Goal: Find specific page/section: Find specific page/section

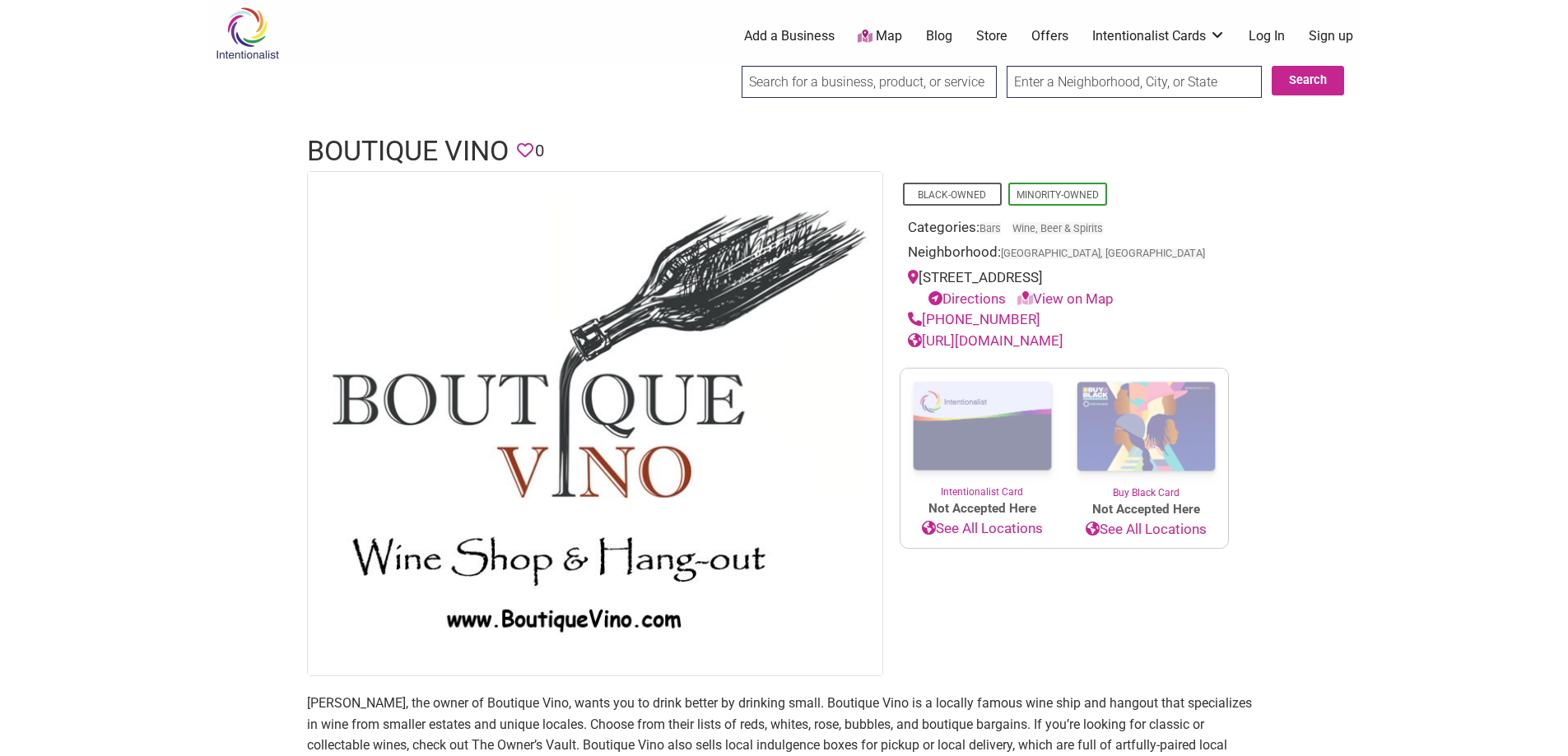
scroll to position [164, 0]
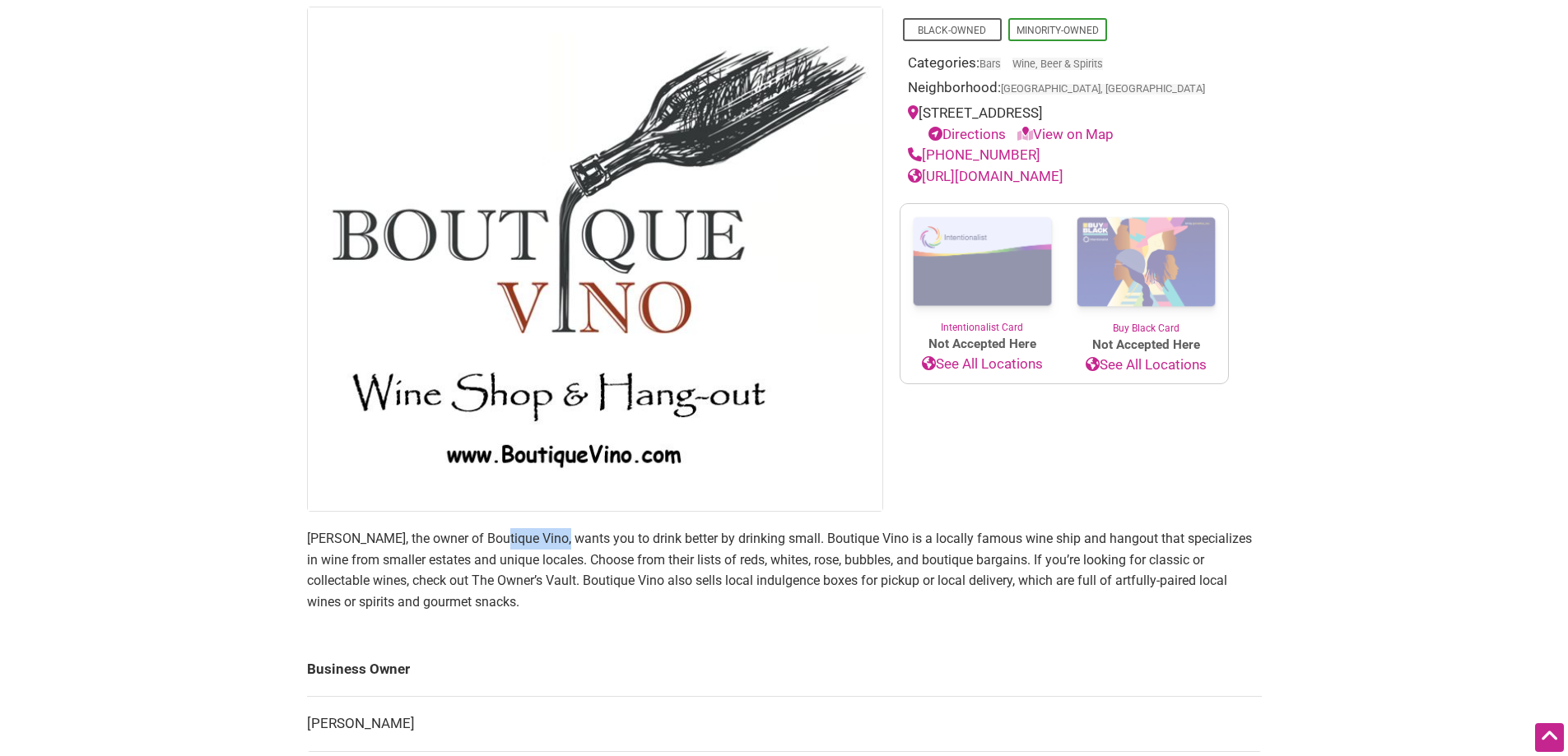
drag, startPoint x: 492, startPoint y: 536, endPoint x: 538, endPoint y: 541, distance: 46.3
click at [557, 540] on p "[PERSON_NAME], the owner of Boutique Vino, wants you to drink better by drinkin…" at bounding box center [785, 570] width 955 height 84
drag, startPoint x: 486, startPoint y: 537, endPoint x: 565, endPoint y: 540, distance: 79.1
click at [565, 540] on p "[PERSON_NAME], the owner of Boutique Vino, wants you to drink better by drinkin…" at bounding box center [785, 570] width 955 height 84
copy p "Boutique Vino"
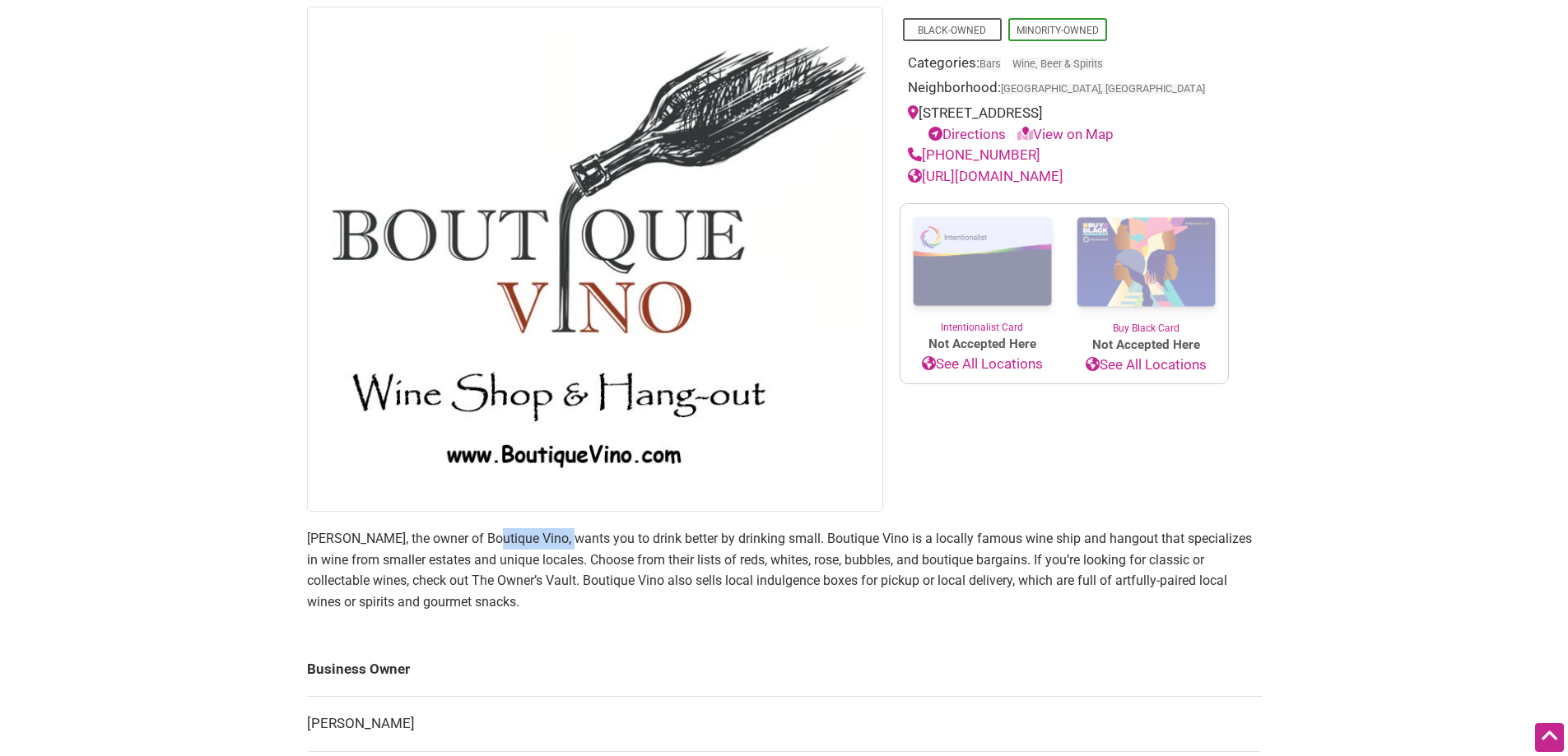
scroll to position [0, 0]
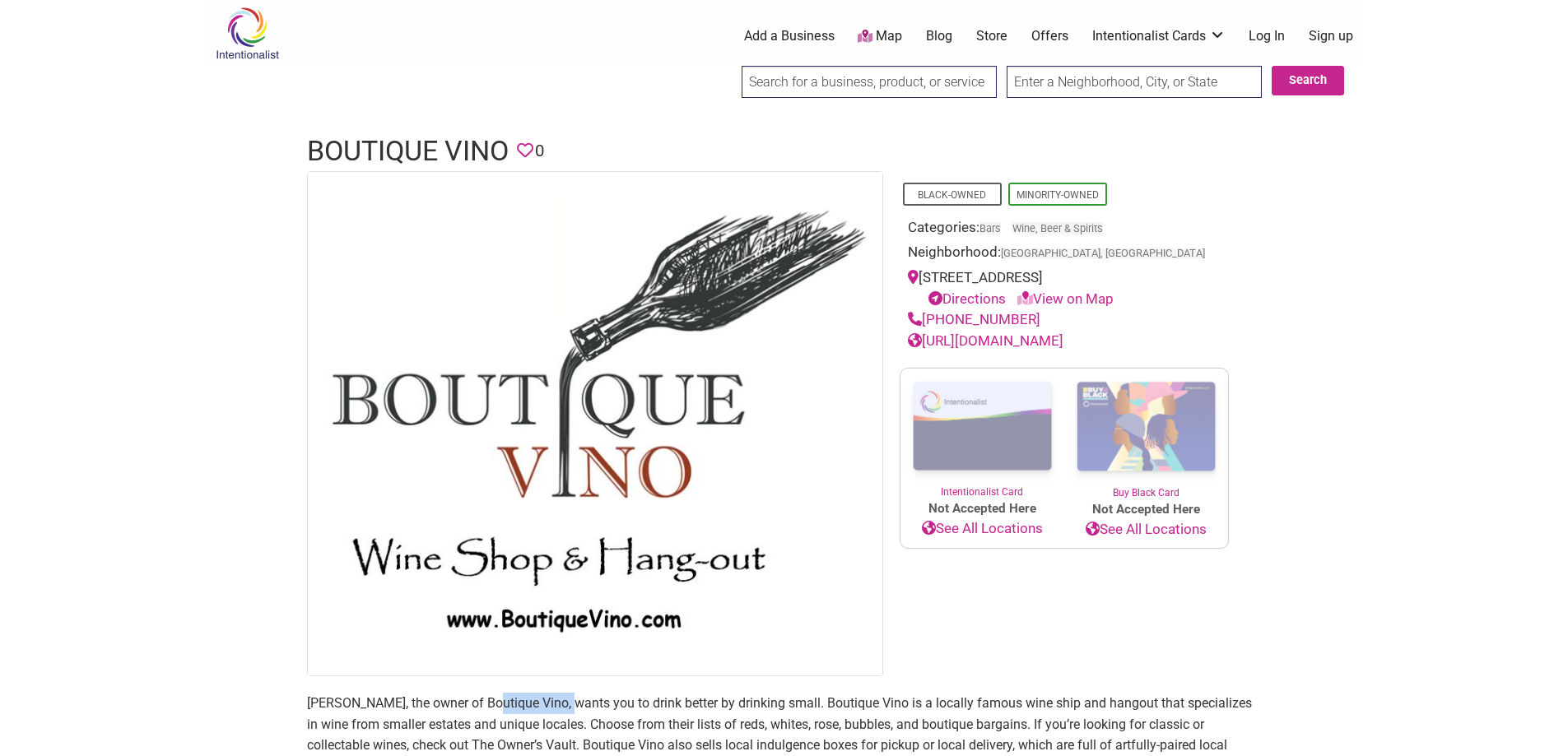
click at [993, 528] on link "See All Locations" at bounding box center [983, 529] width 164 height 21
